Goal: Complete application form

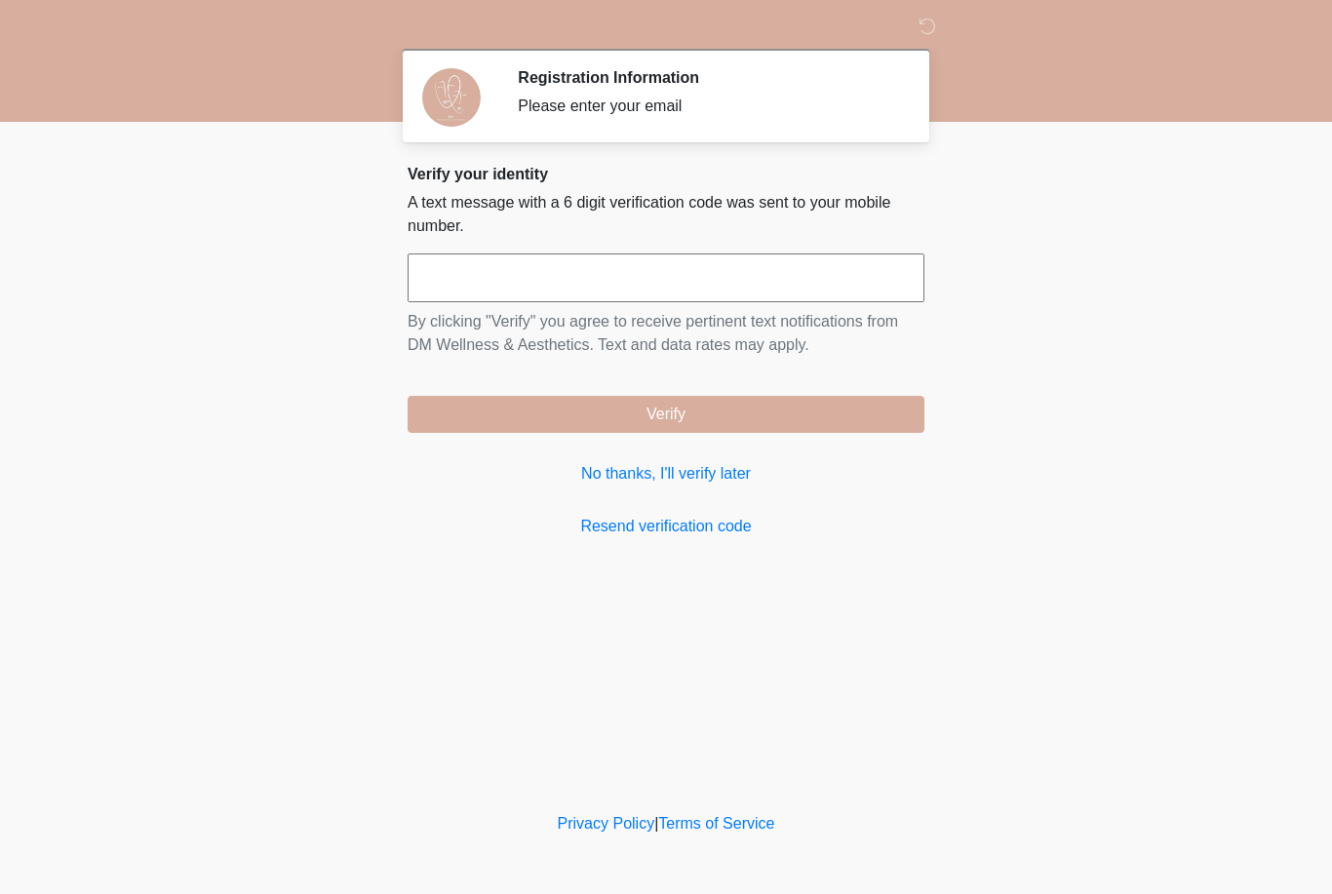
click at [775, 515] on link "Resend verification code" at bounding box center [666, 526] width 517 height 23
click at [743, 295] on input "text" at bounding box center [666, 278] width 517 height 49
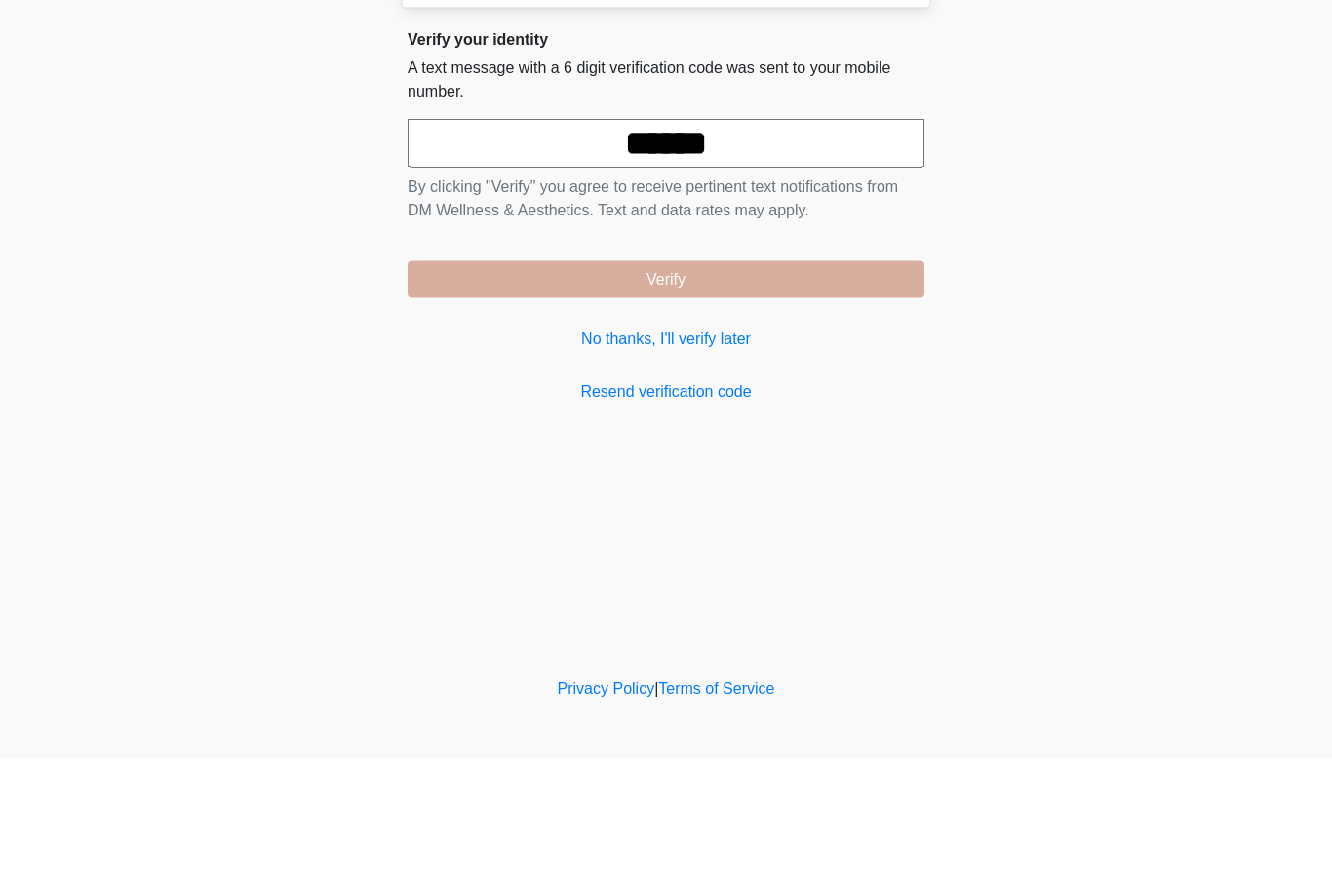
type input "******"
click at [816, 396] on button "Verify" at bounding box center [666, 414] width 517 height 37
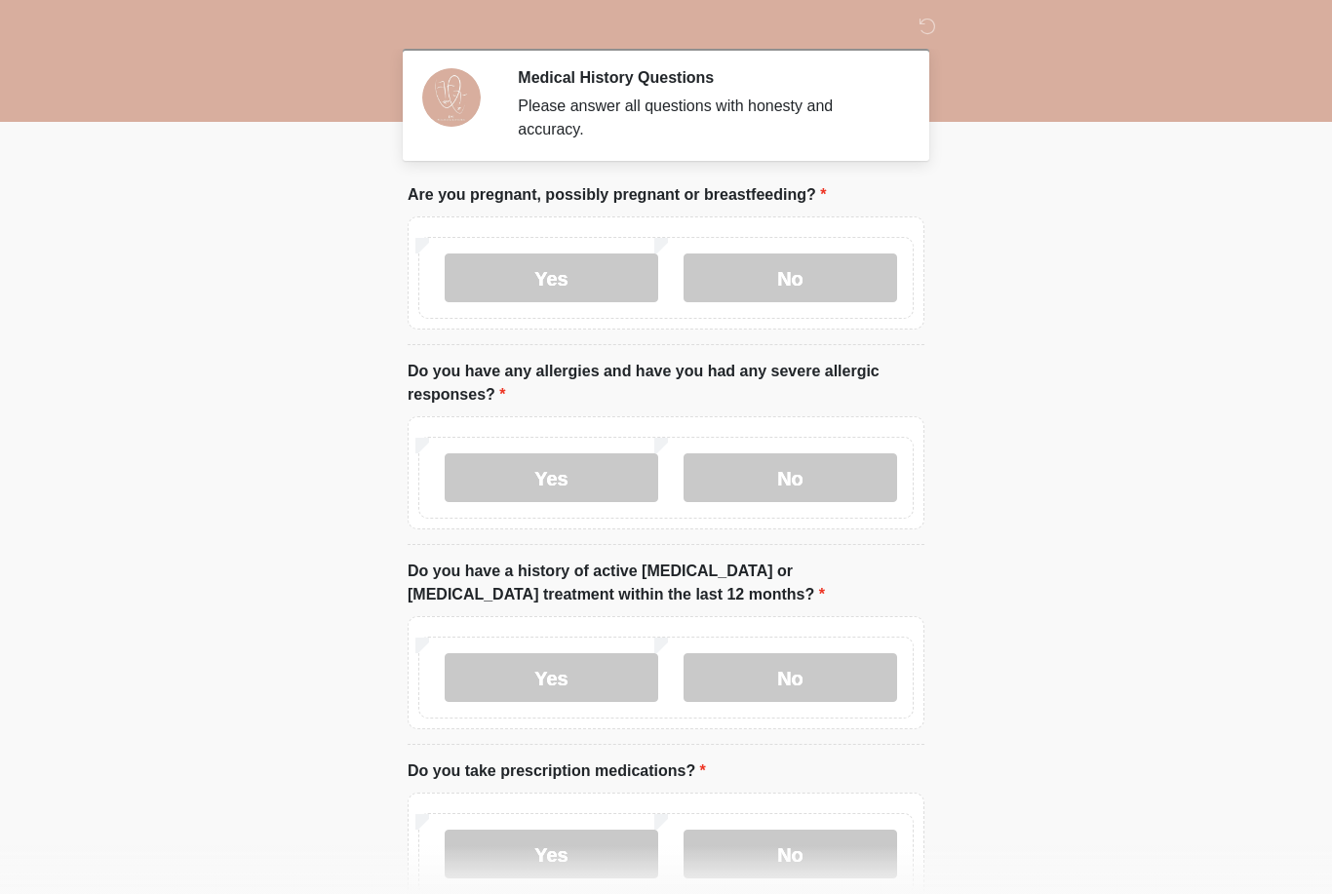
click at [829, 277] on label "No" at bounding box center [791, 278] width 214 height 49
click at [802, 476] on label "No" at bounding box center [791, 478] width 214 height 49
click at [777, 668] on label "No" at bounding box center [791, 677] width 214 height 49
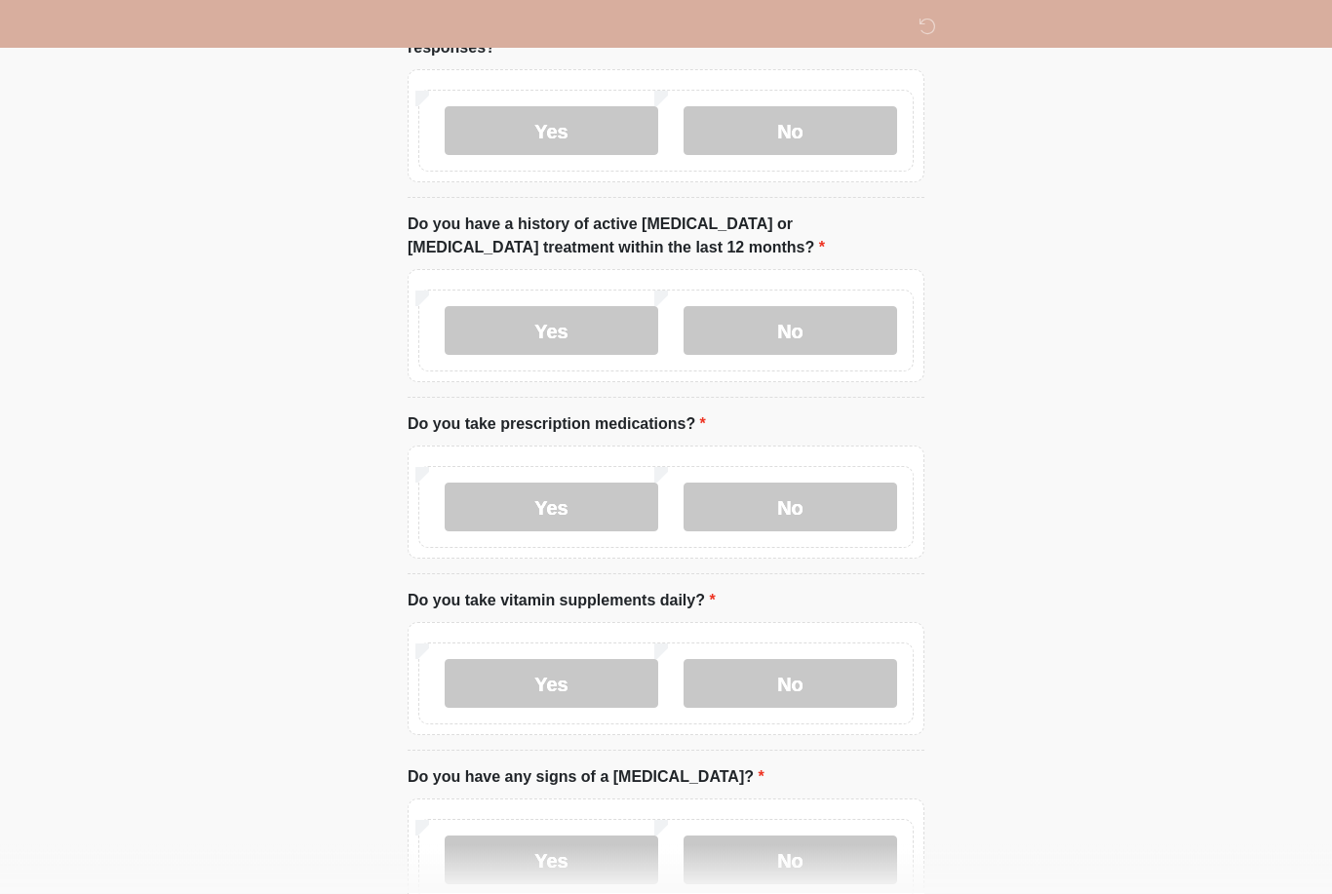
scroll to position [348, 0]
click at [823, 521] on label "No" at bounding box center [791, 506] width 214 height 49
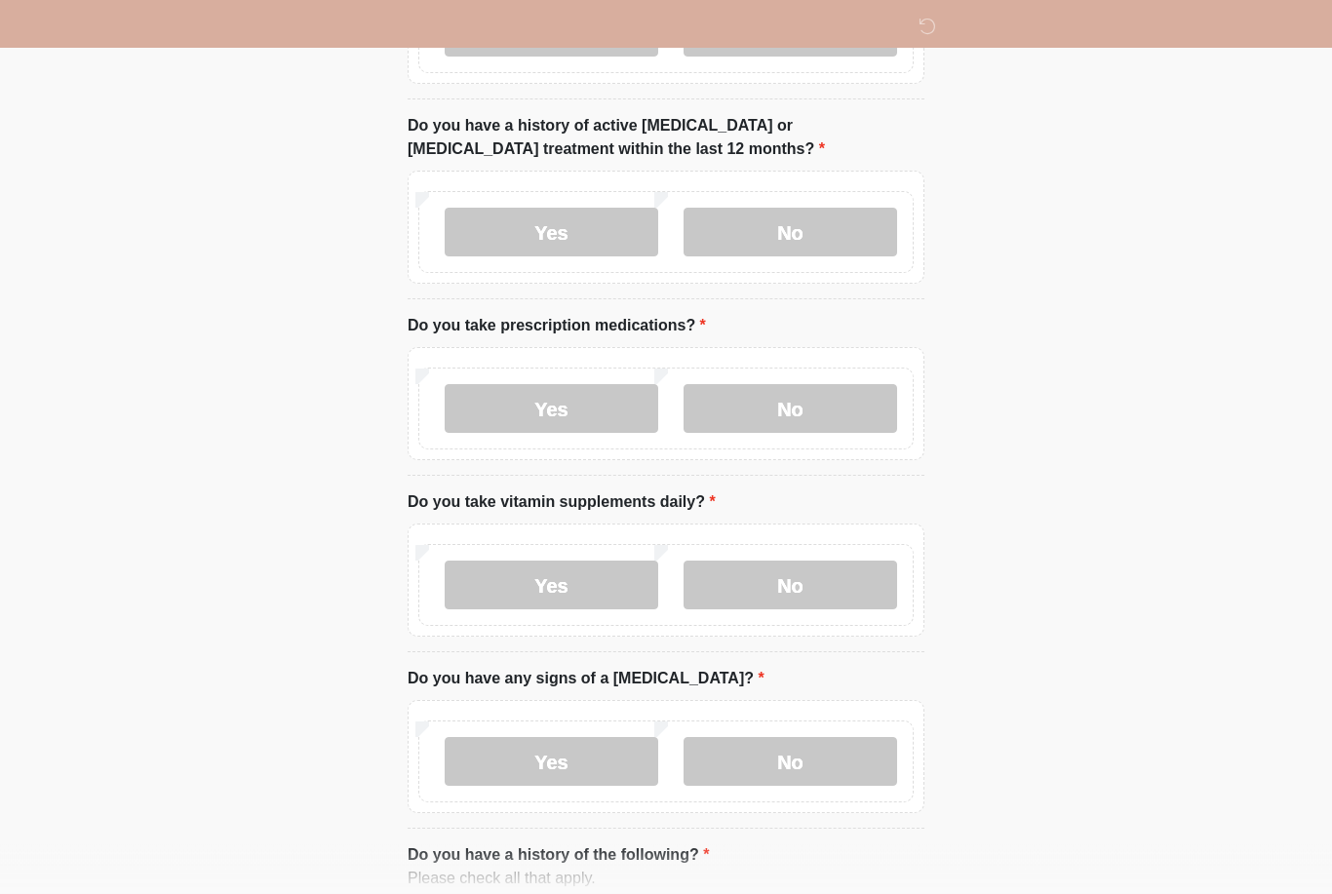
scroll to position [464, 0]
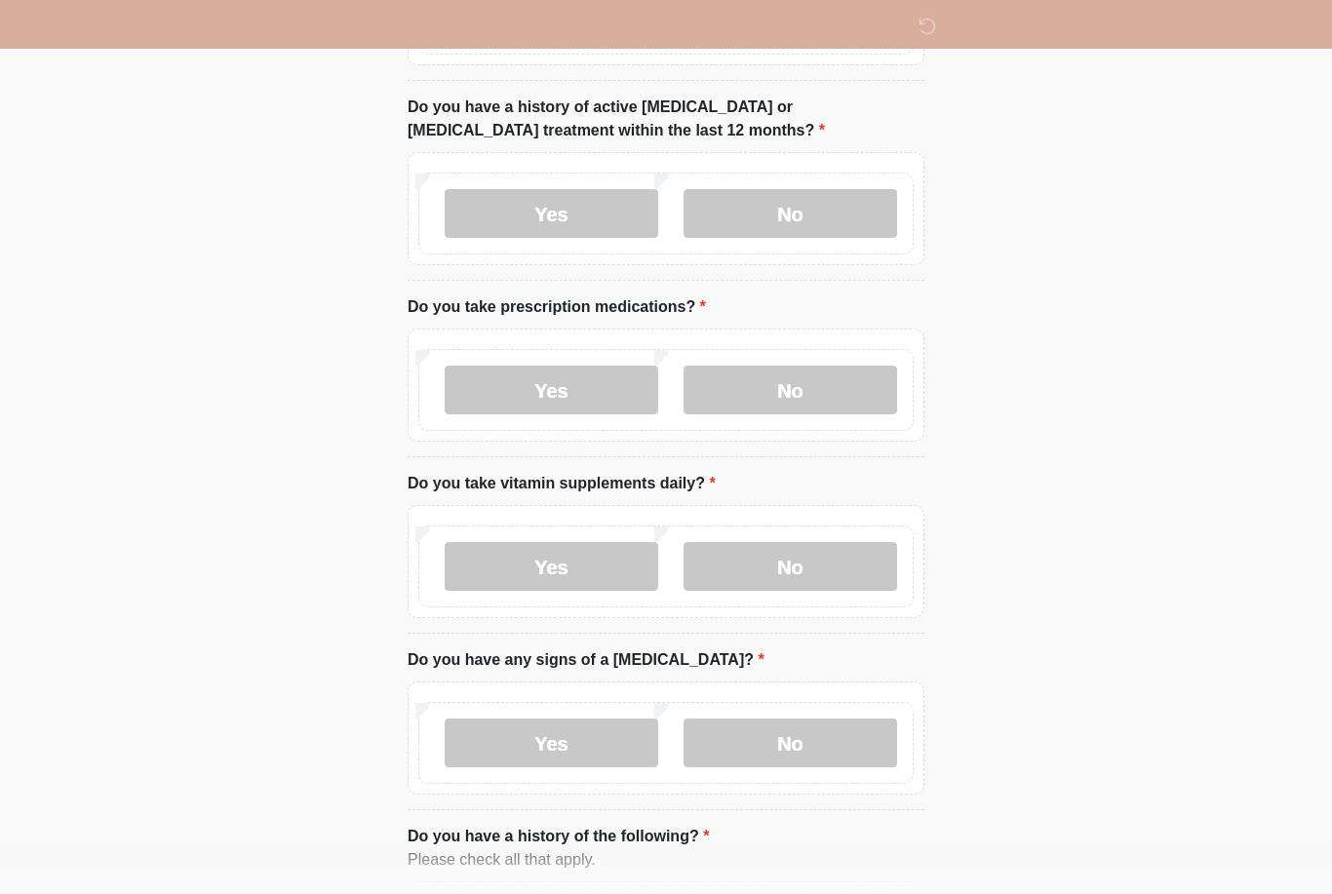
click at [615, 554] on label "Yes" at bounding box center [552, 566] width 214 height 49
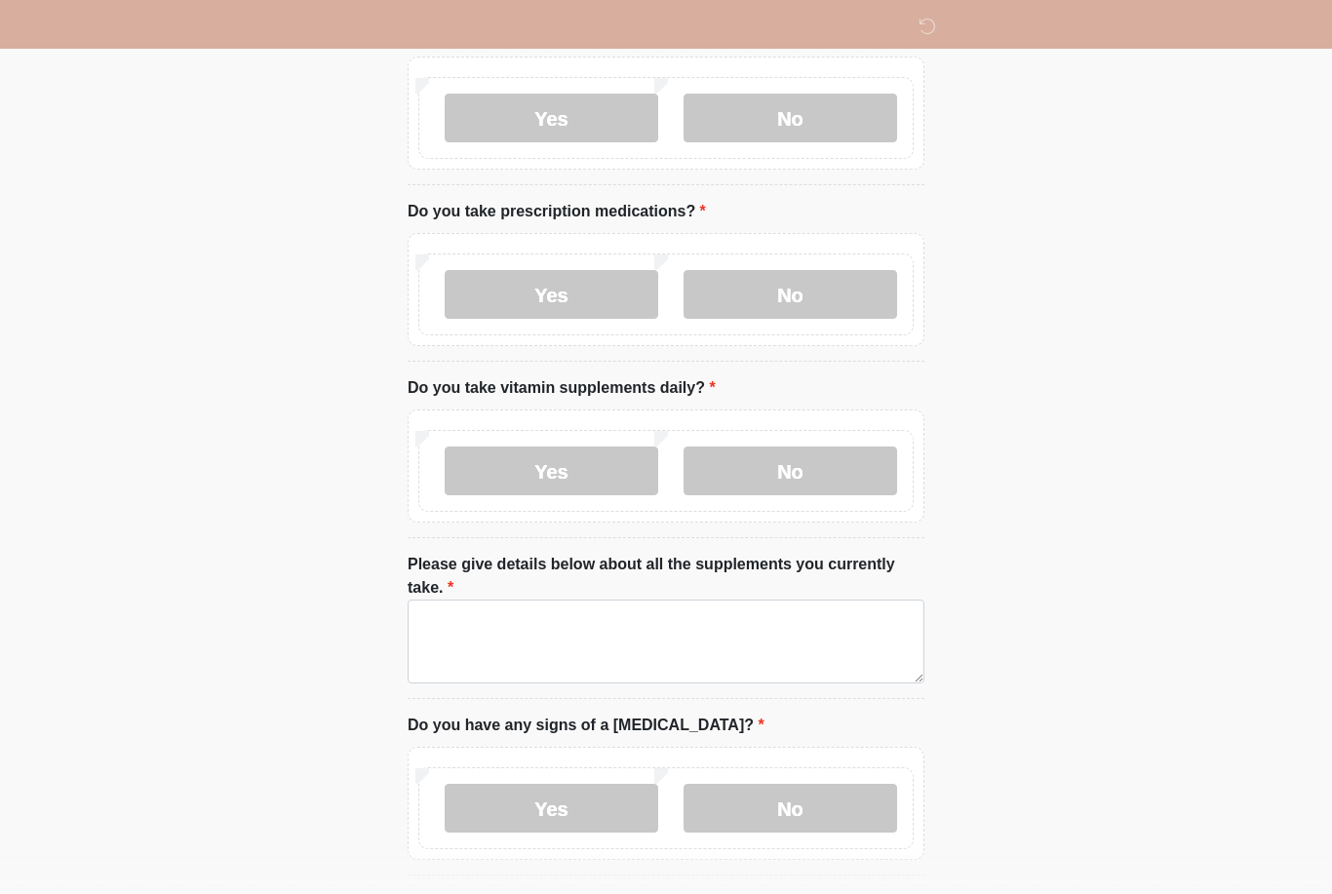
scroll to position [574, 0]
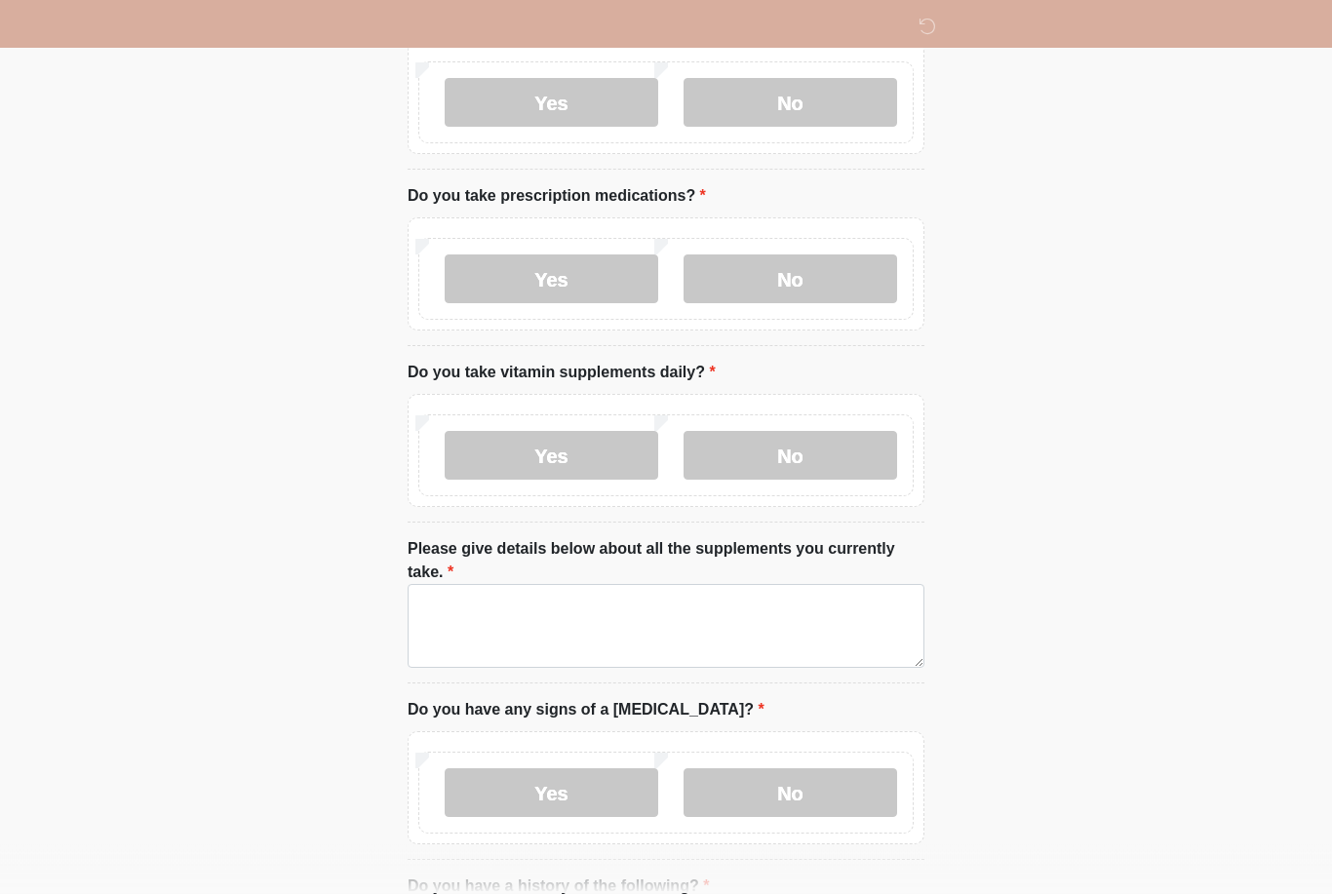
click at [728, 581] on label "Please give details below about all the supplements you currently take." at bounding box center [666, 561] width 517 height 47
click at [728, 585] on textarea "Please give details below about all the supplements you currently take." at bounding box center [666, 627] width 517 height 84
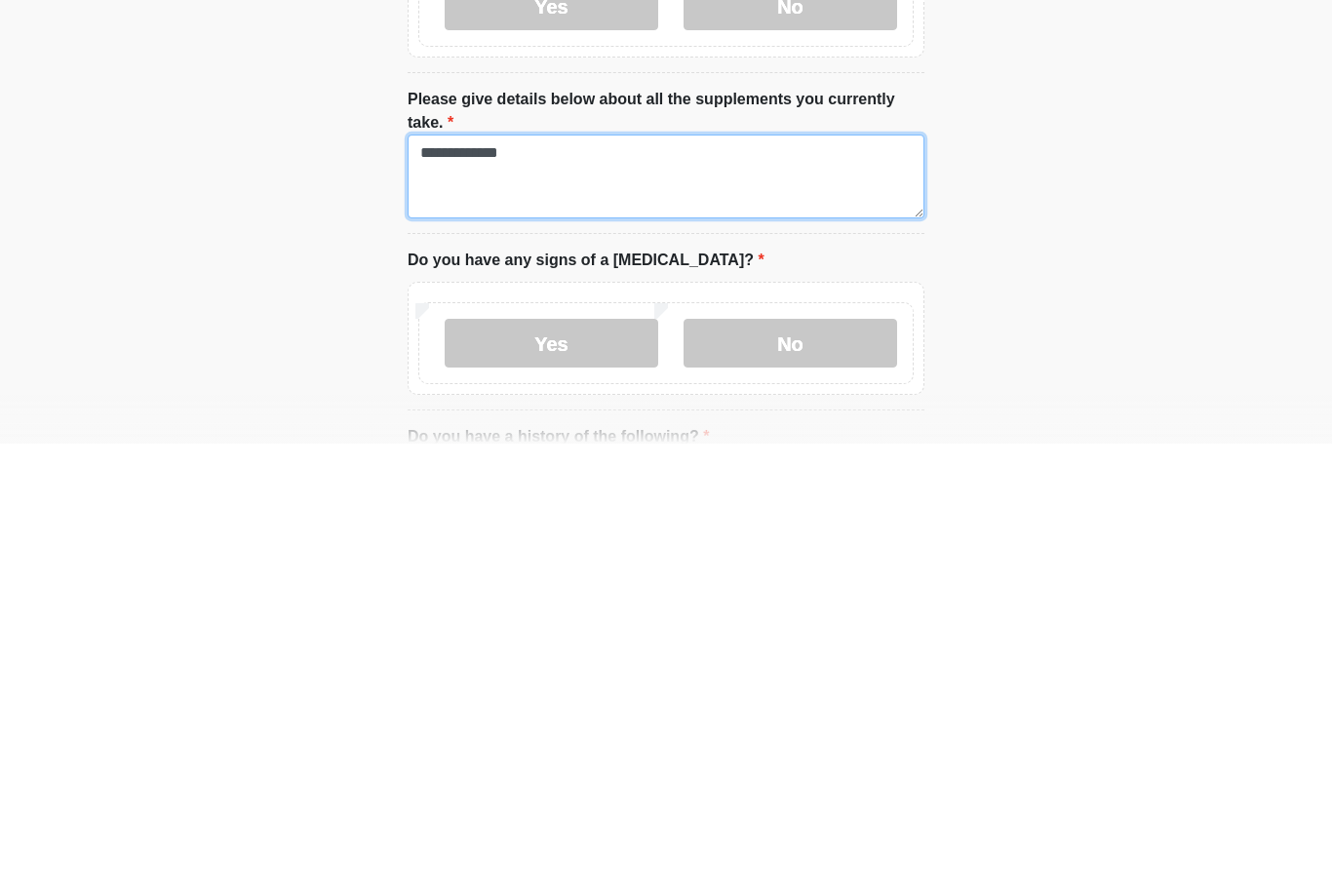
type textarea "**********"
click at [815, 770] on label "No" at bounding box center [791, 794] width 214 height 49
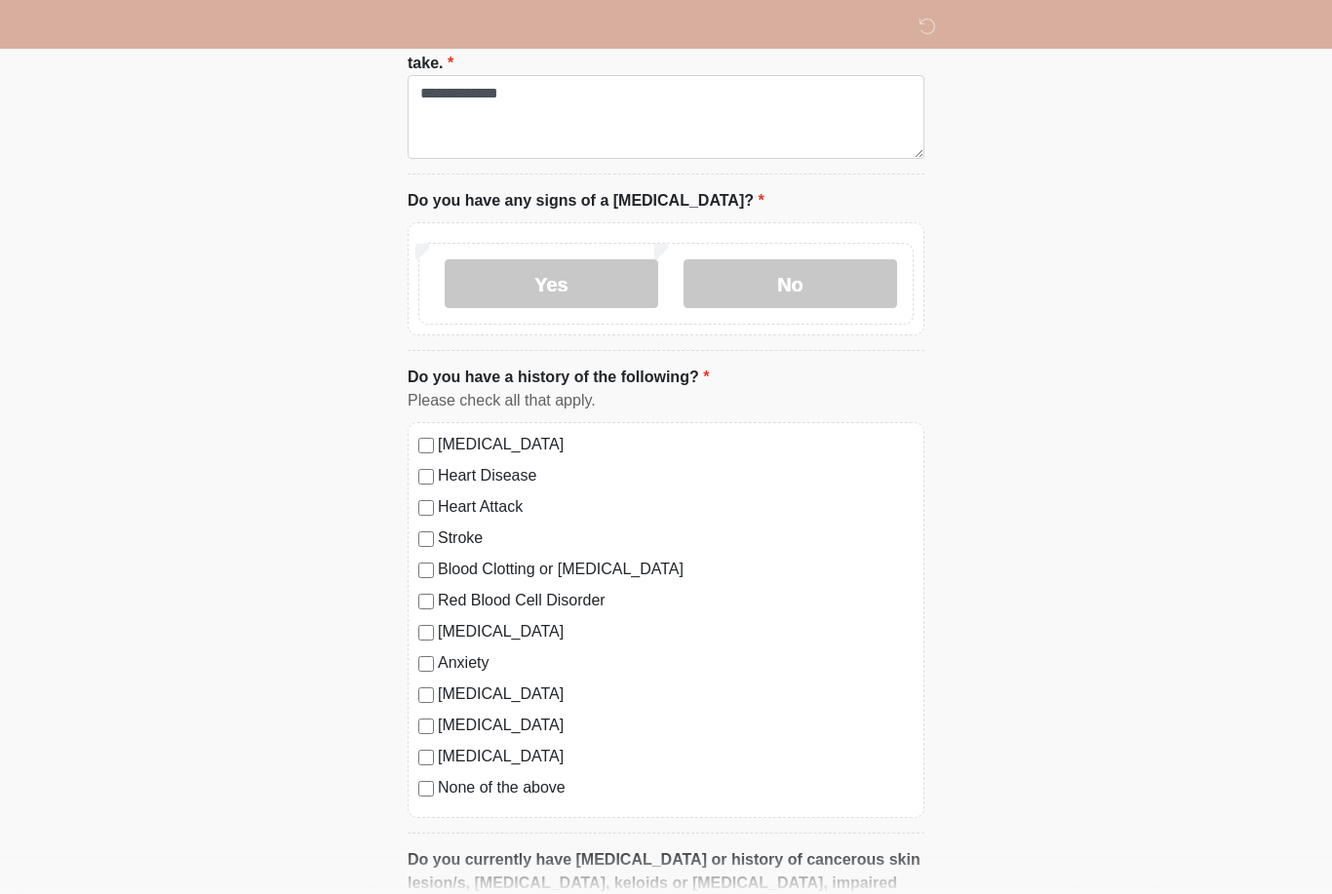
scroll to position [1155, 0]
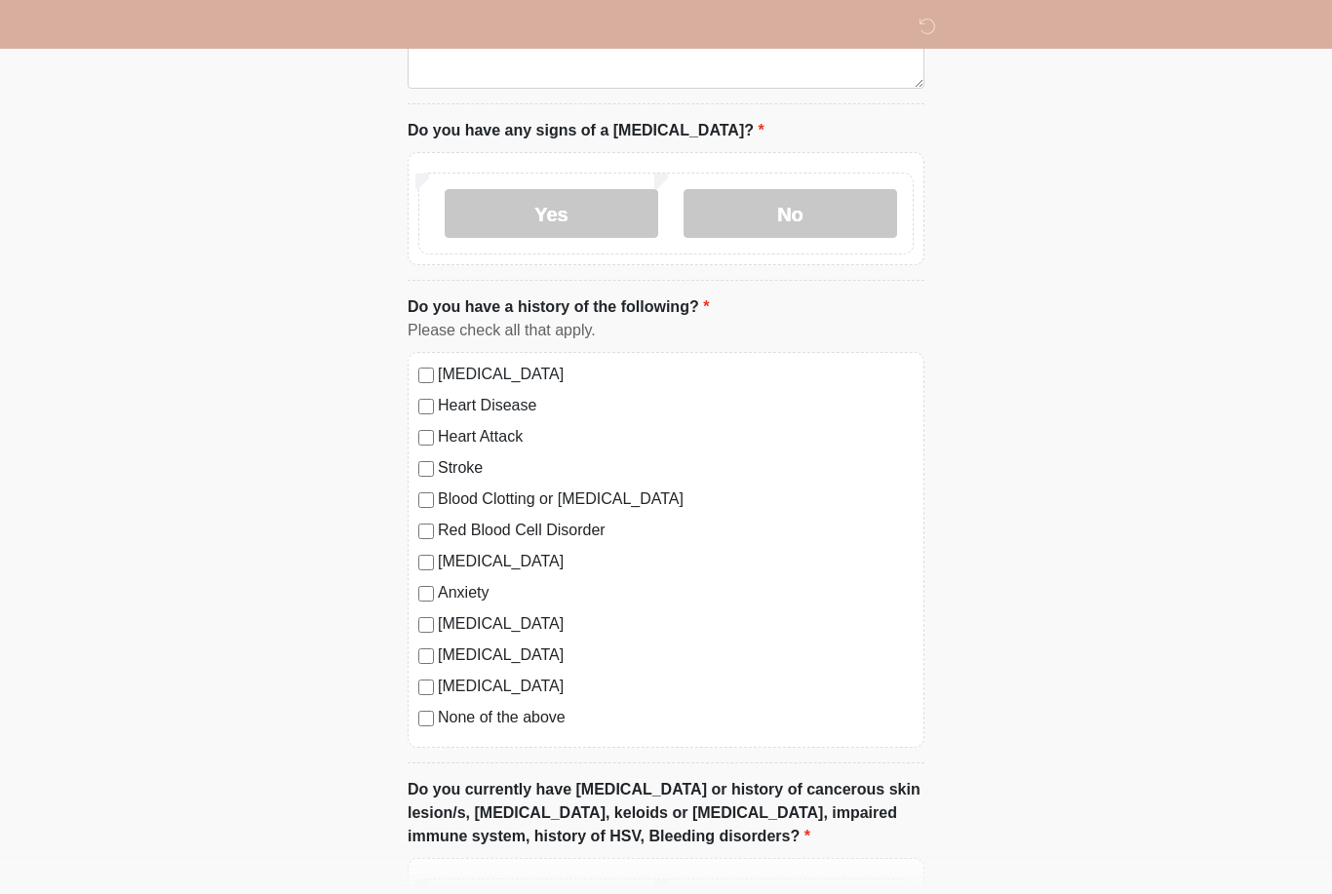
click at [484, 708] on label "None of the above" at bounding box center [676, 717] width 476 height 23
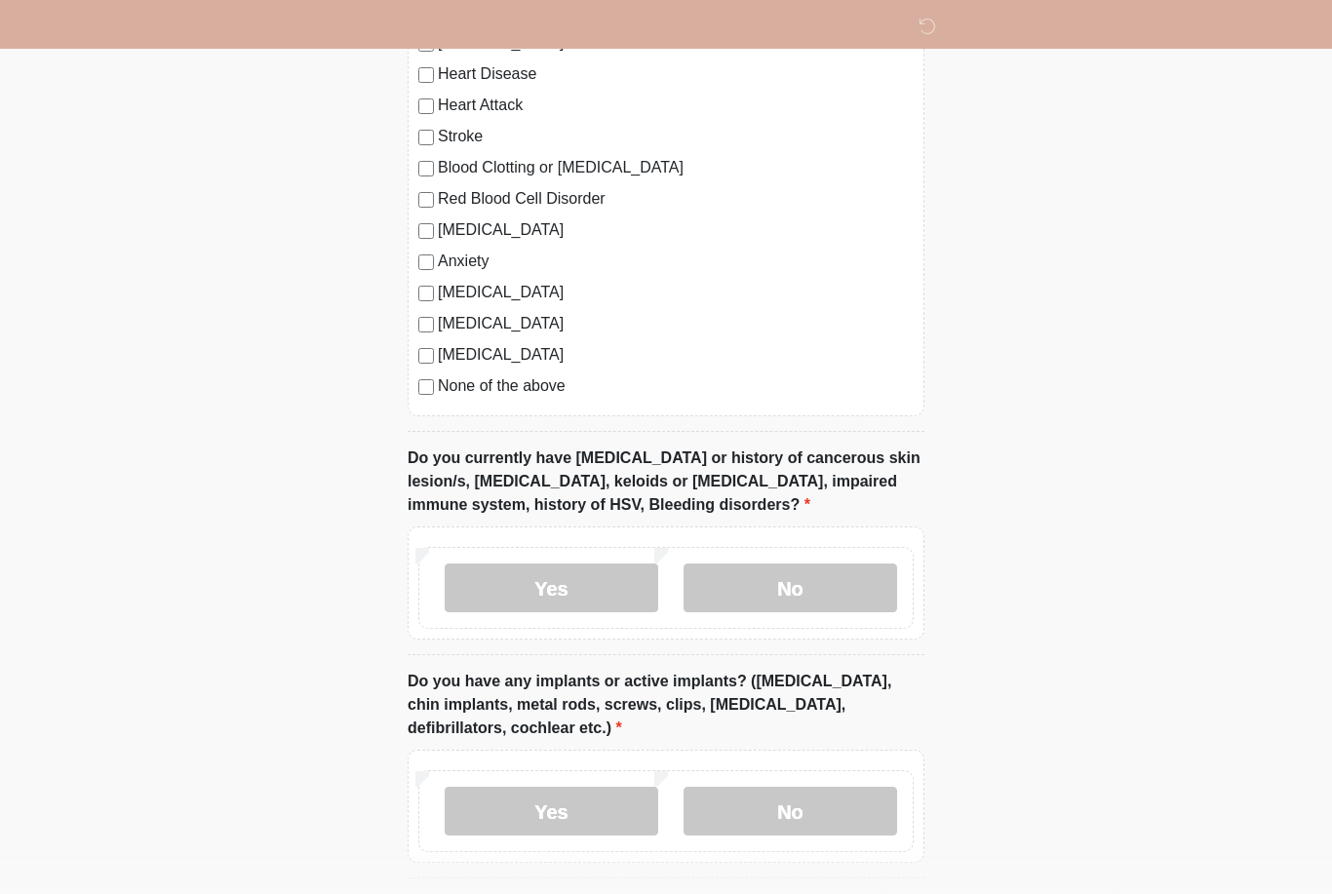
scroll to position [1498, 0]
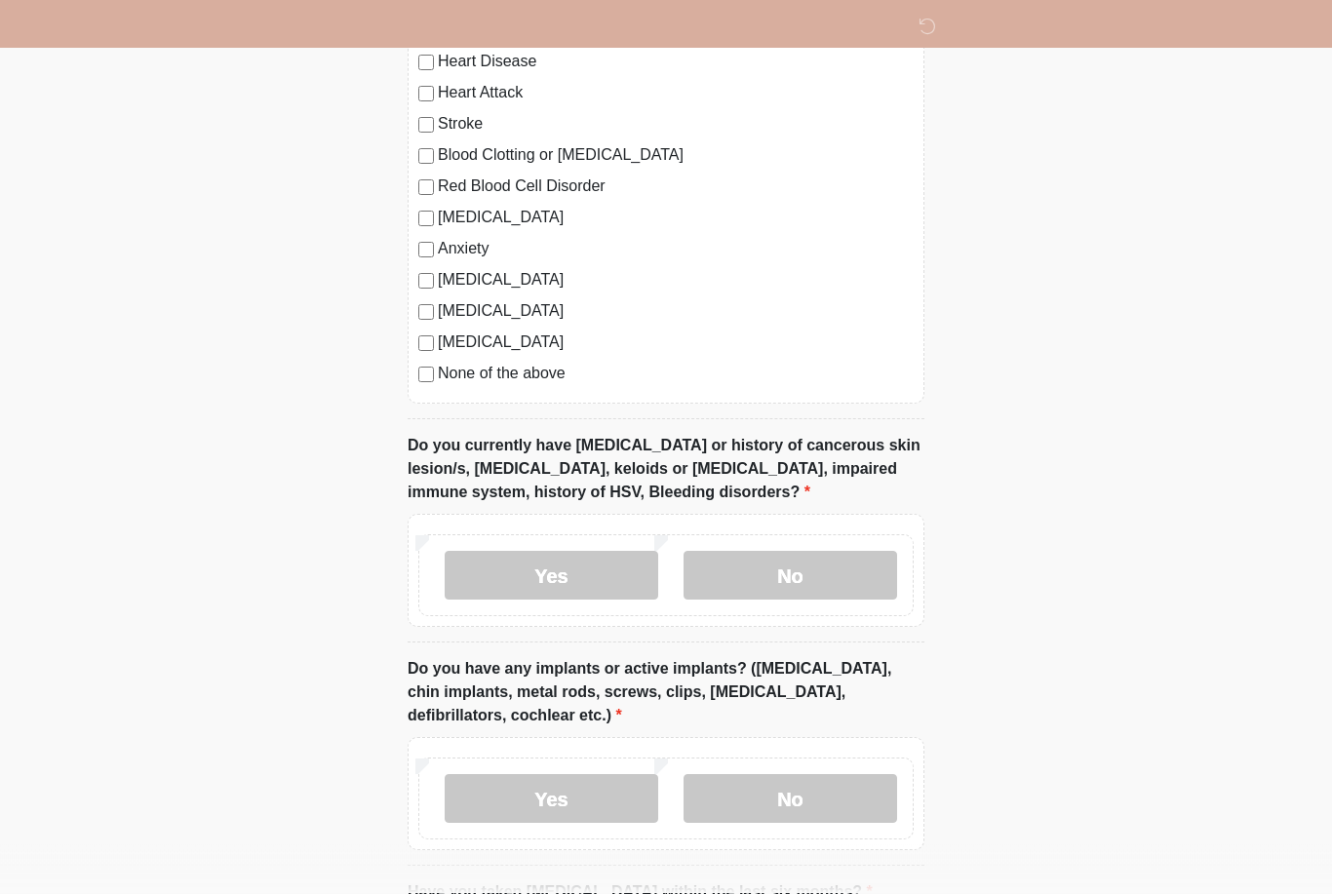
click at [782, 552] on label "No" at bounding box center [791, 576] width 214 height 49
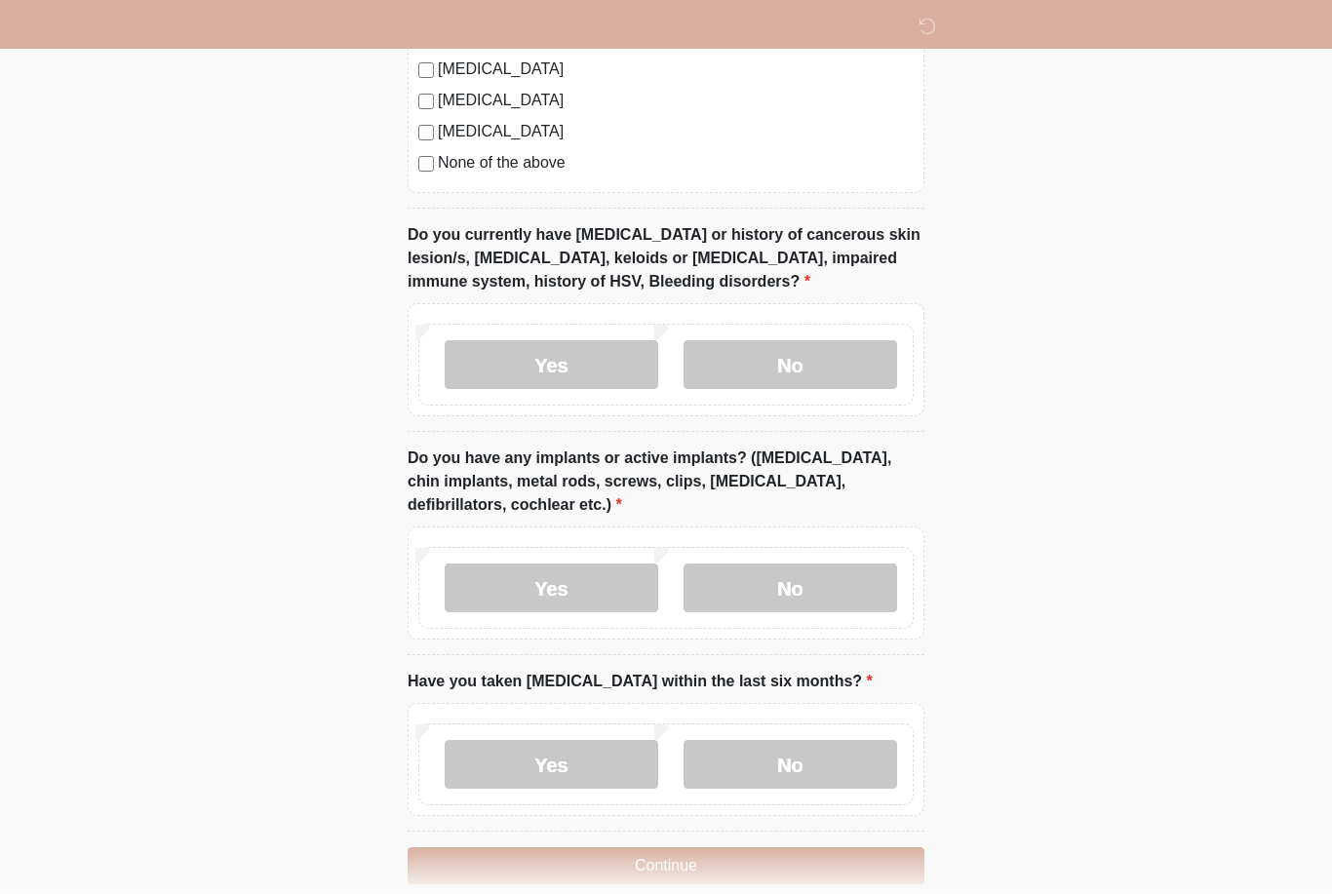
scroll to position [1712, 0]
click at [826, 573] on label "No" at bounding box center [791, 586] width 214 height 49
click at [776, 757] on label "No" at bounding box center [791, 762] width 214 height 49
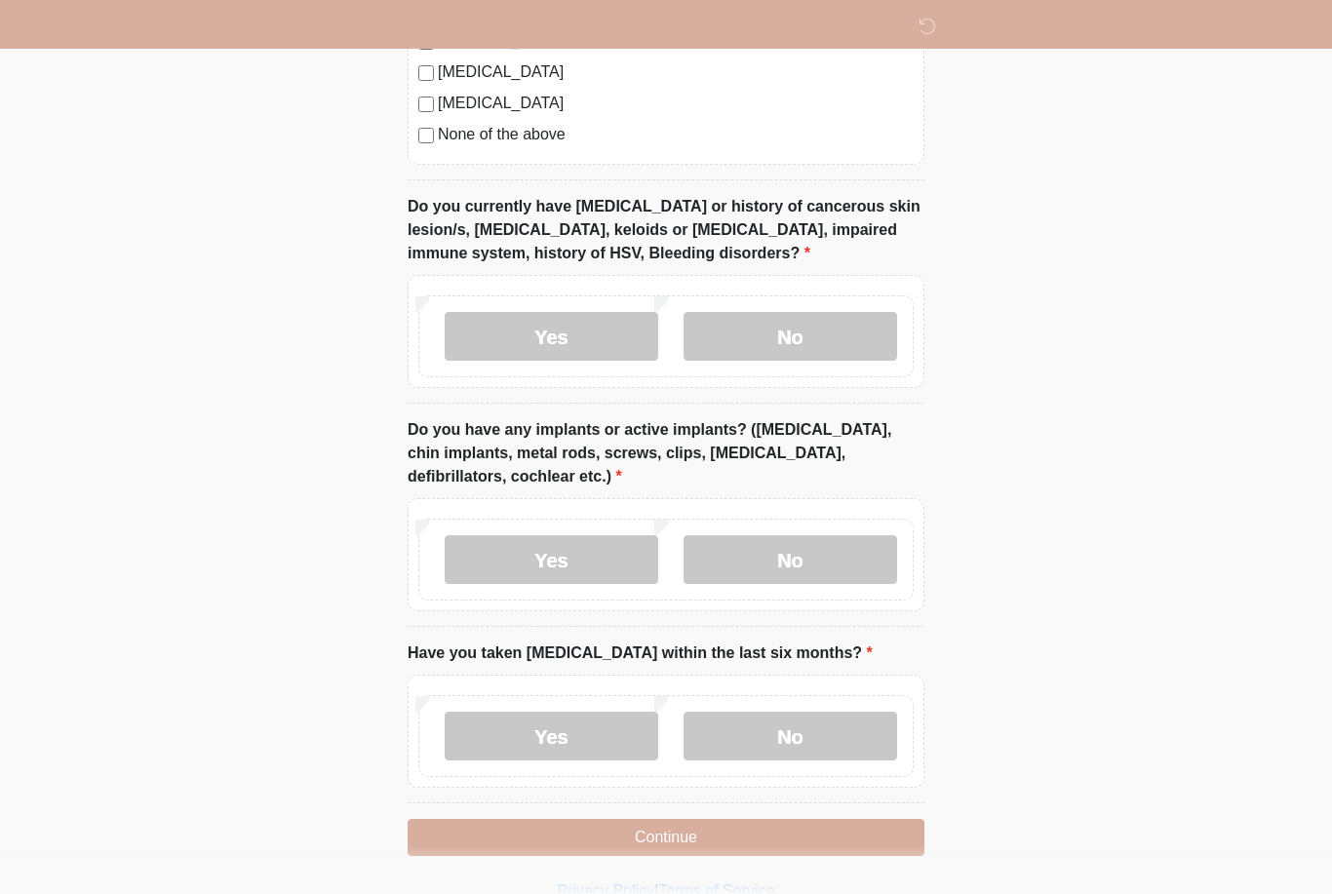
click at [686, 830] on button "Continue" at bounding box center [666, 837] width 517 height 37
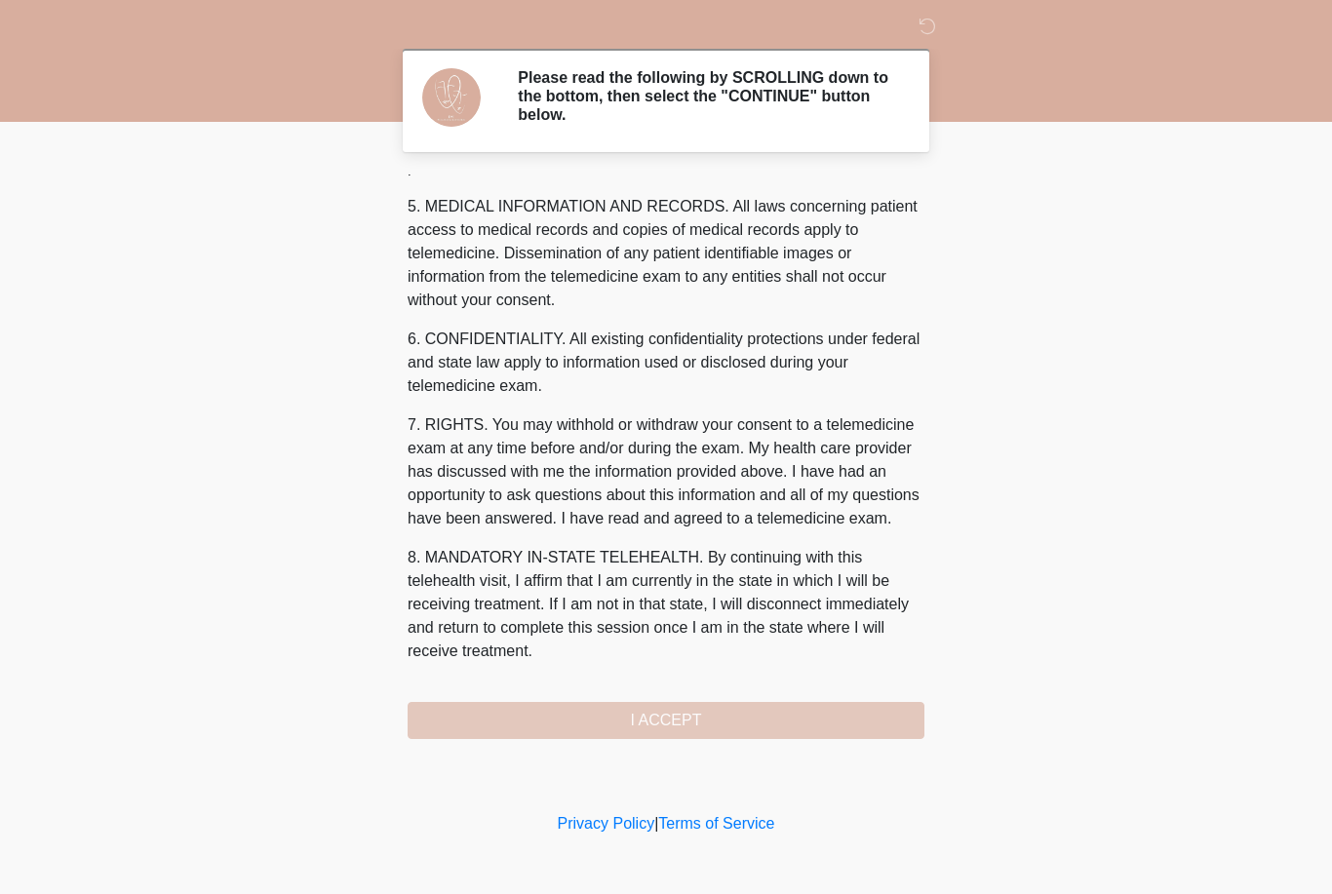
scroll to position [651, 0]
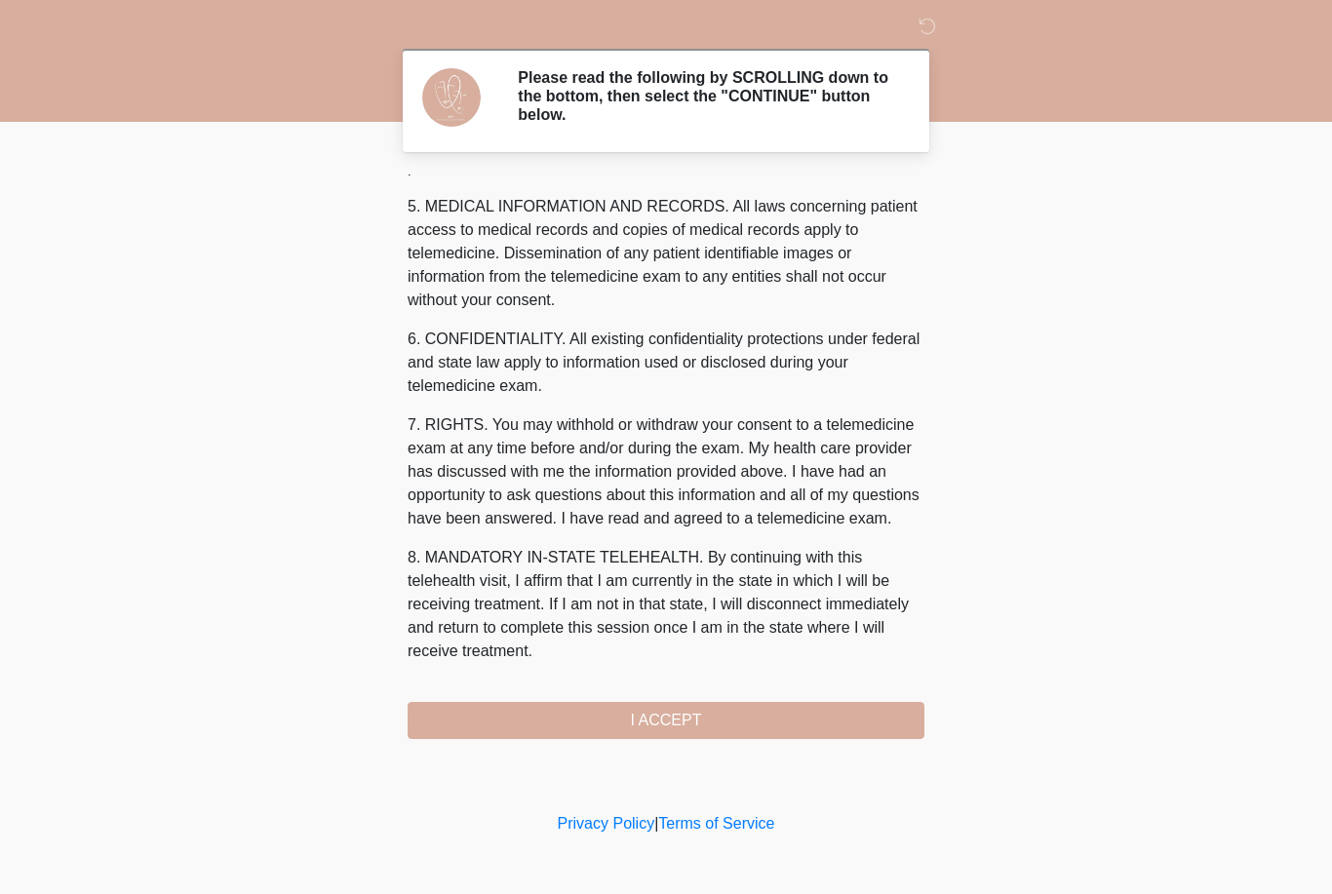
click at [645, 717] on button "I ACCEPT" at bounding box center [666, 720] width 517 height 37
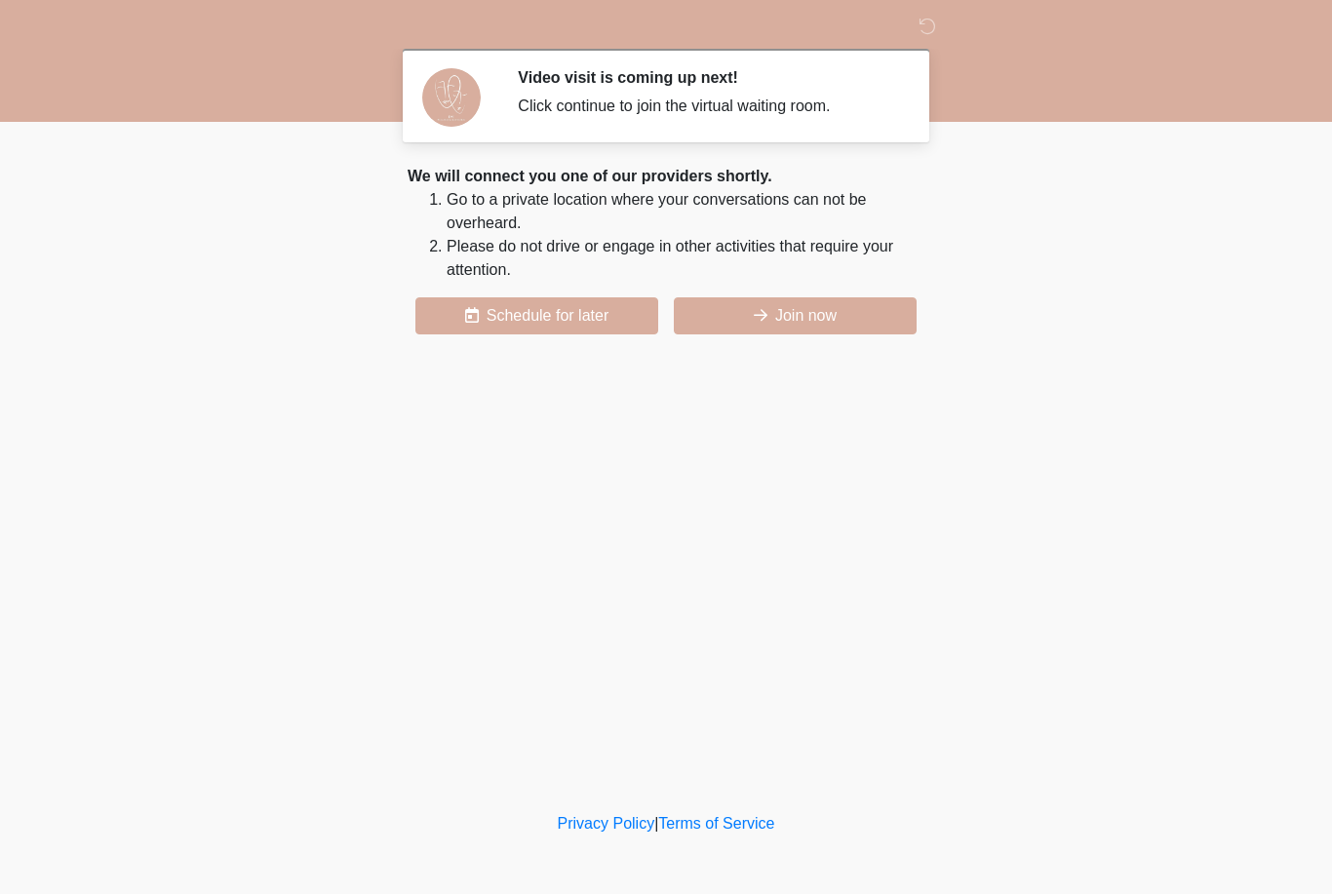
click at [841, 332] on button "Join now" at bounding box center [795, 315] width 243 height 37
